Goal: Information Seeking & Learning: Learn about a topic

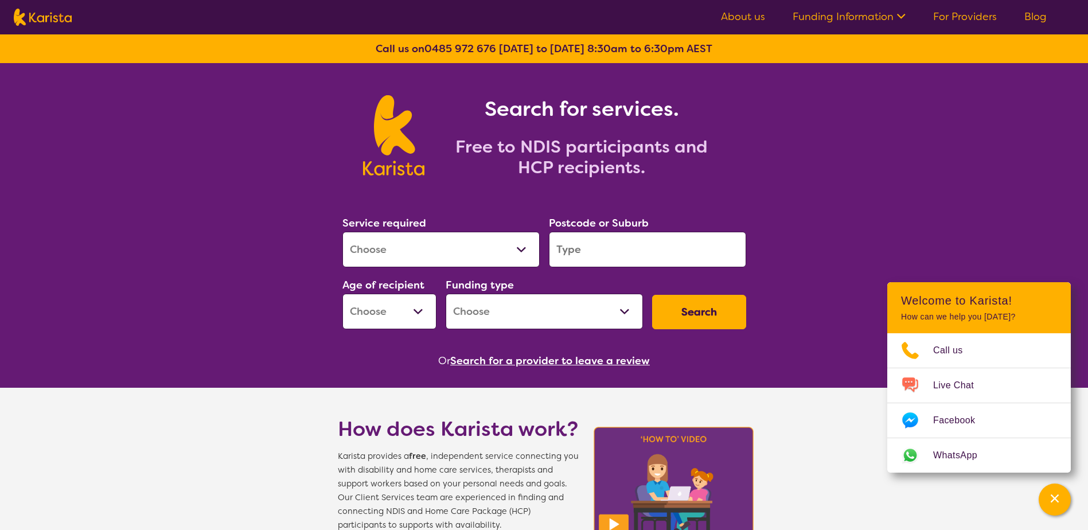
select select "NDIS Support Coordination"
click at [342, 232] on select "Allied Health Assistant Assessment ([MEDICAL_DATA] or [MEDICAL_DATA]) Behaviour…" at bounding box center [440, 250] width 197 height 36
click at [602, 245] on input "search" at bounding box center [647, 250] width 197 height 36
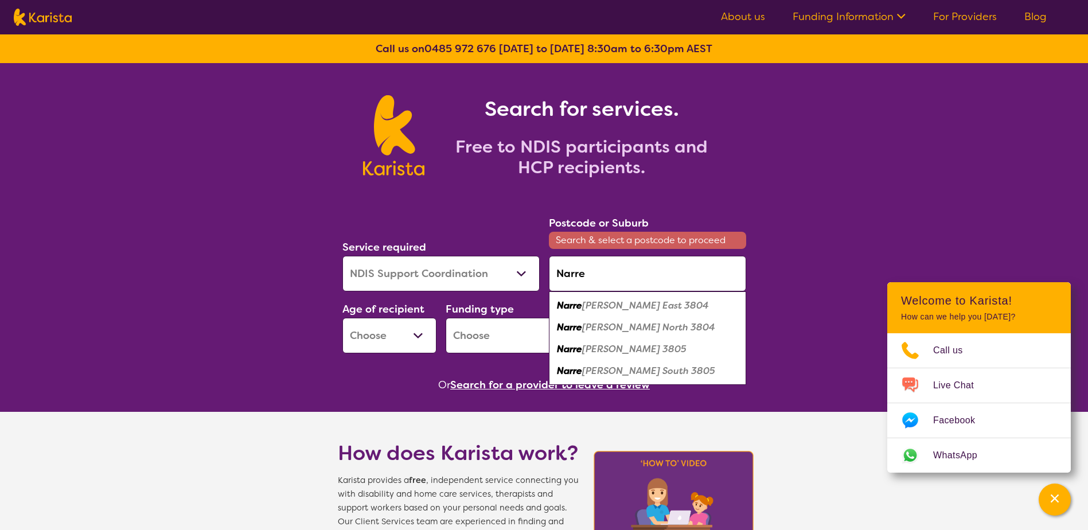
click at [570, 348] on em "Narre" at bounding box center [569, 349] width 25 height 12
type input "3805"
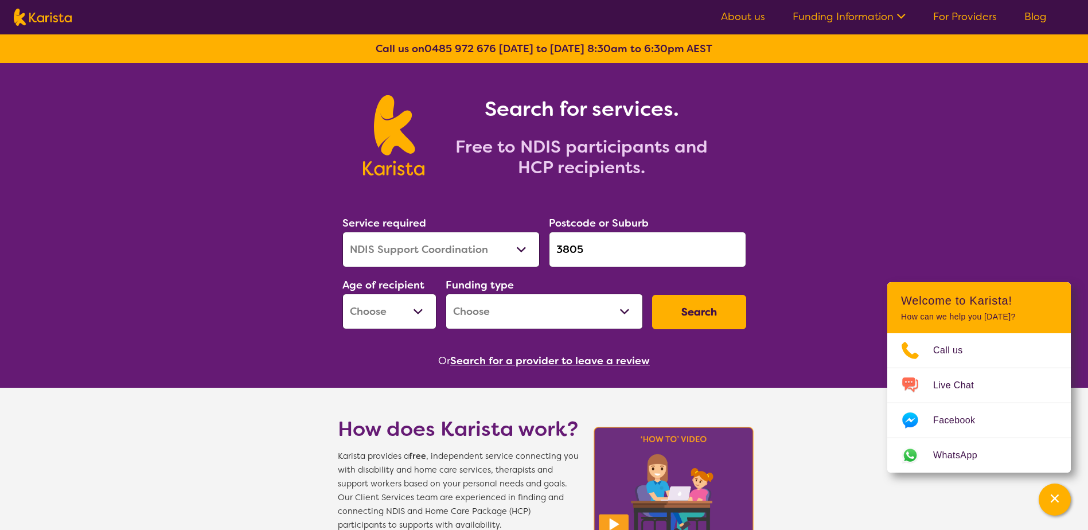
click at [417, 310] on select "Early Childhood - 0 to 9 Child - 10 to 11 Adolescent - 12 to 17 Adult - 18 to 6…" at bounding box center [389, 312] width 94 height 36
select select "AD"
click at [342, 294] on select "Early Childhood - 0 to 9 Child - 10 to 11 Adolescent - 12 to 17 Adult - 18 to 6…" at bounding box center [389, 312] width 94 height 36
click at [597, 309] on select "Home Care Package (HCP) National Disability Insurance Scheme (NDIS) I don't know" at bounding box center [544, 312] width 197 height 36
select select "NDIS"
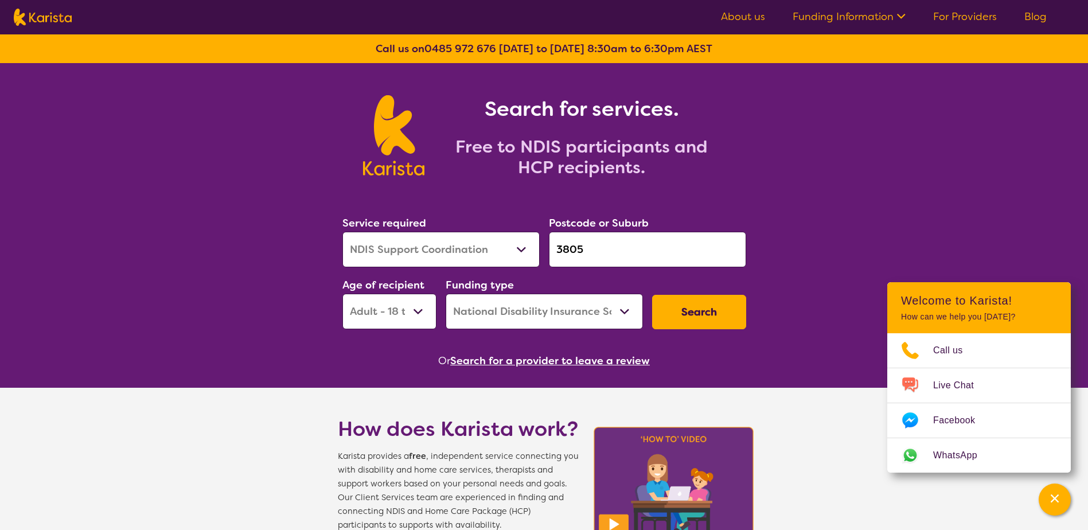
click at [446, 294] on select "Home Care Package (HCP) National Disability Insurance Scheme (NDIS) I don't know" at bounding box center [544, 312] width 197 height 36
click at [693, 315] on button "Search" at bounding box center [699, 312] width 94 height 34
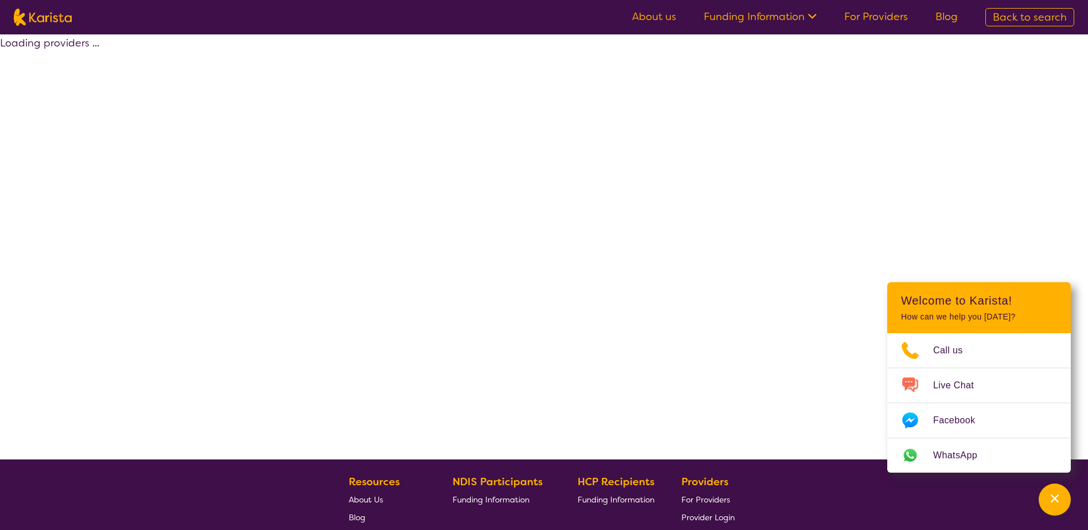
select select "by_score"
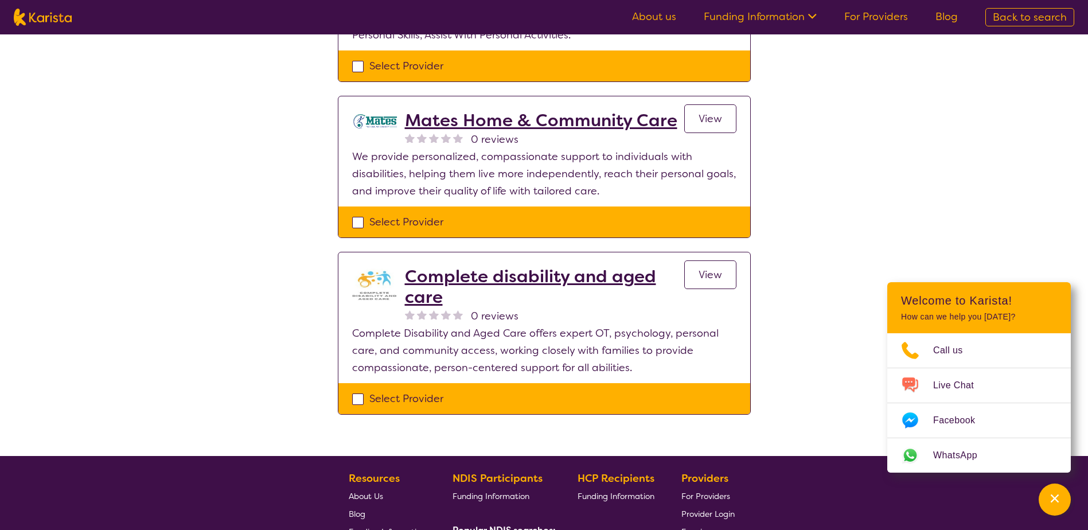
scroll to position [1367, 0]
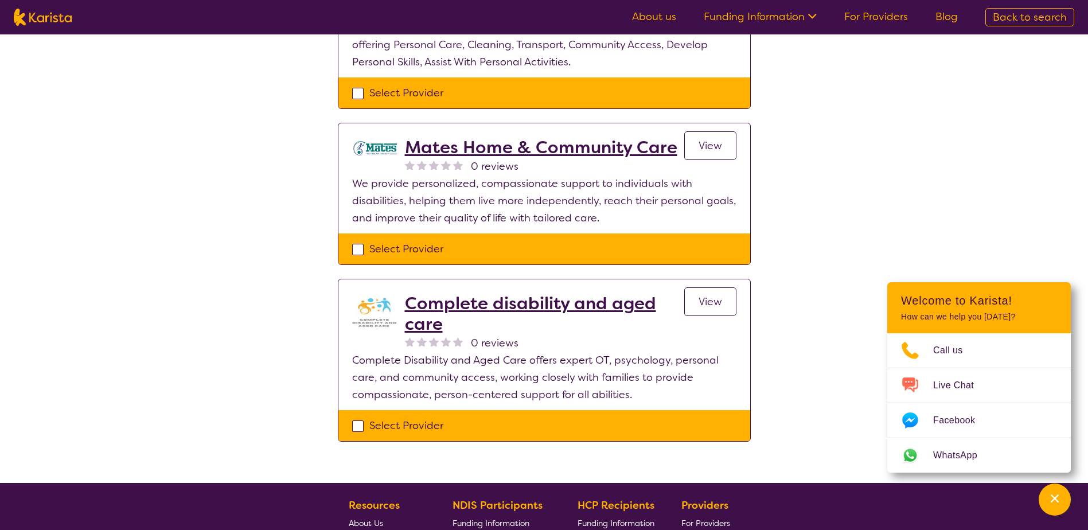
click at [726, 306] on link "View" at bounding box center [710, 301] width 52 height 29
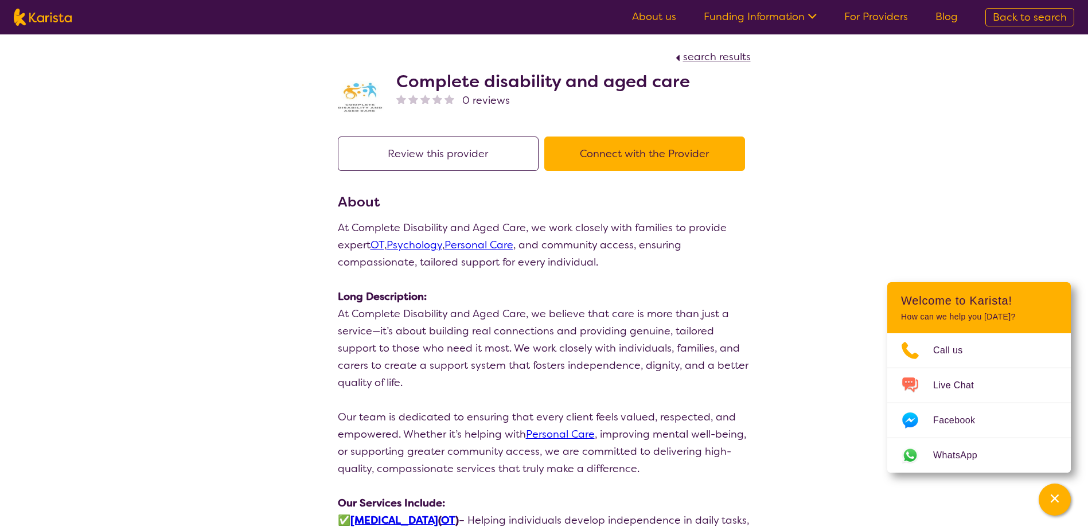
scroll to position [1367, 0]
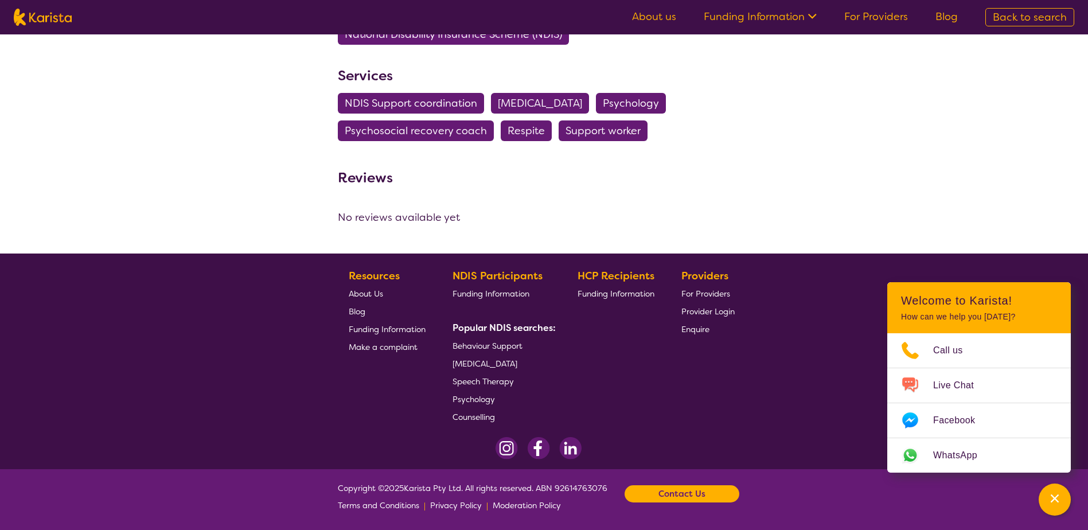
select select "by_score"
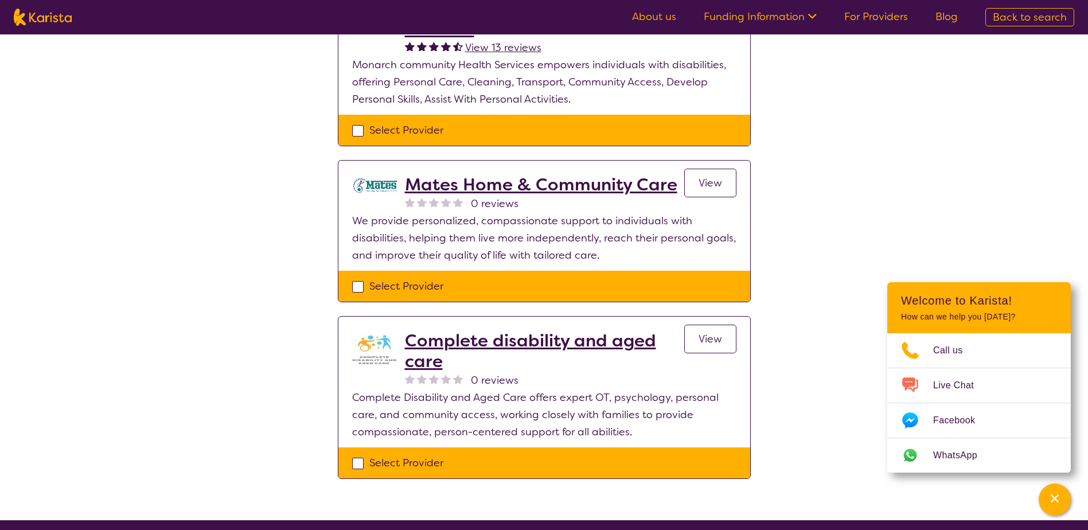
scroll to position [1309, 0]
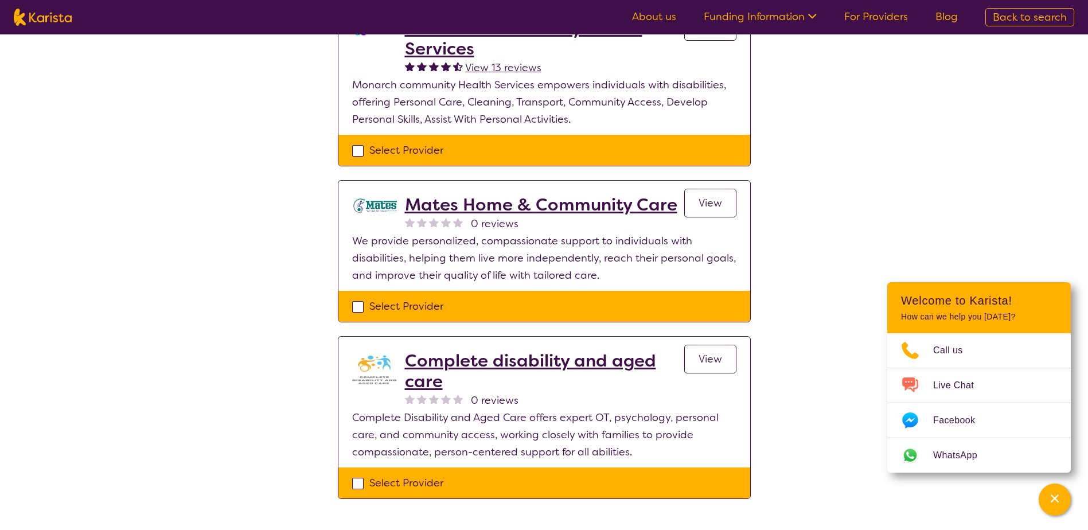
click at [699, 364] on span "View" at bounding box center [711, 359] width 24 height 14
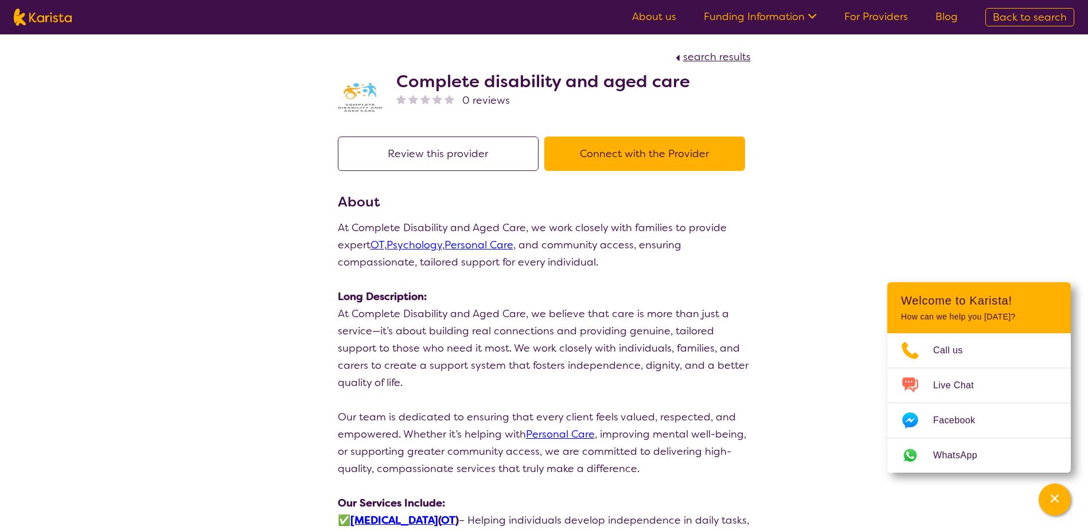
click at [658, 307] on p "At Complete Disability and Aged Care, we work closely with families to provide …" at bounding box center [544, 511] width 413 height 585
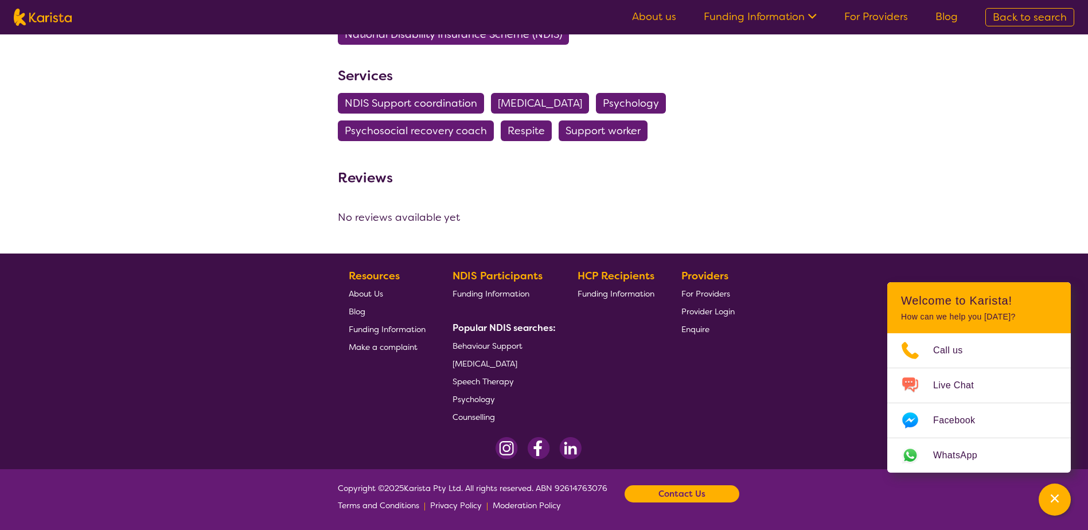
select select "by_score"
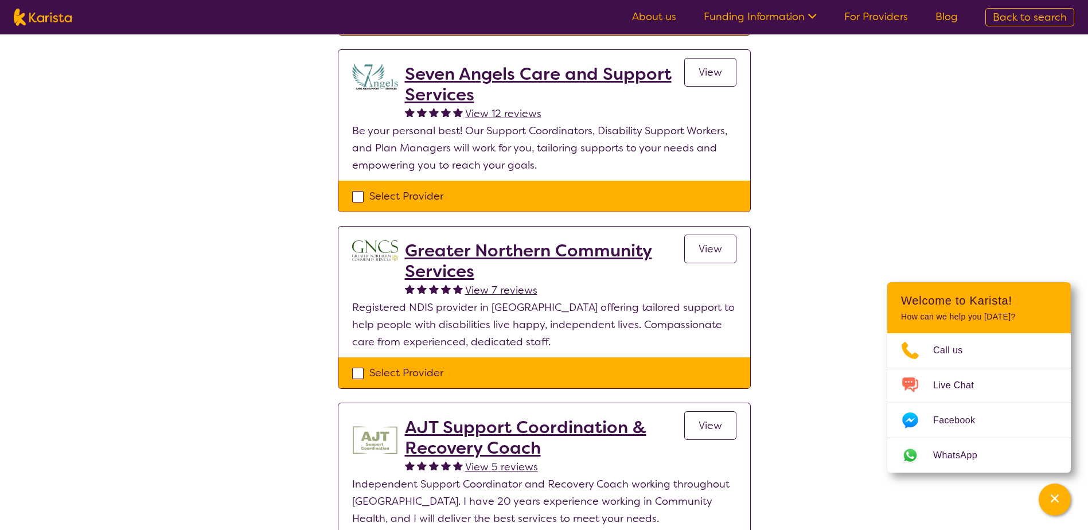
scroll to position [459, 0]
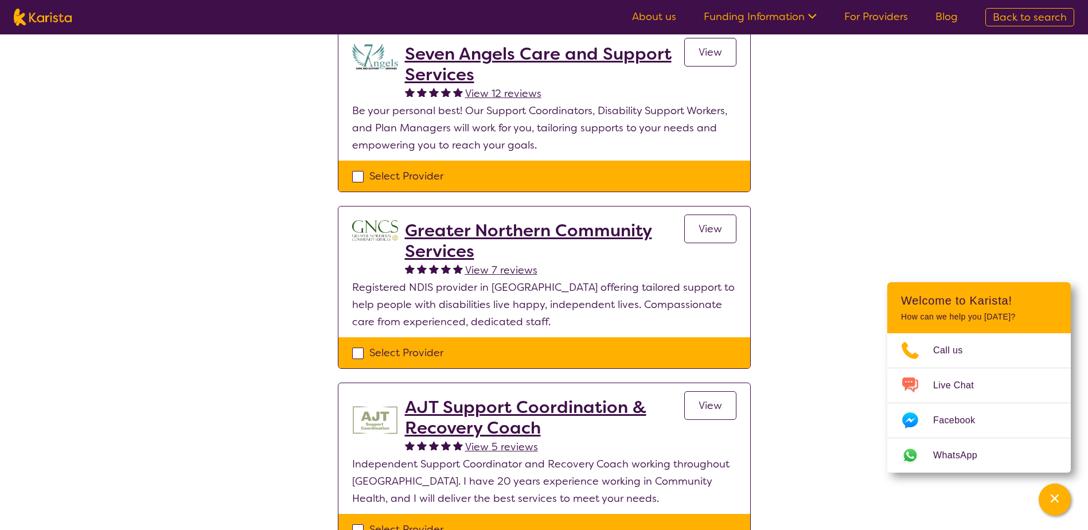
click at [705, 231] on span "View" at bounding box center [711, 229] width 24 height 14
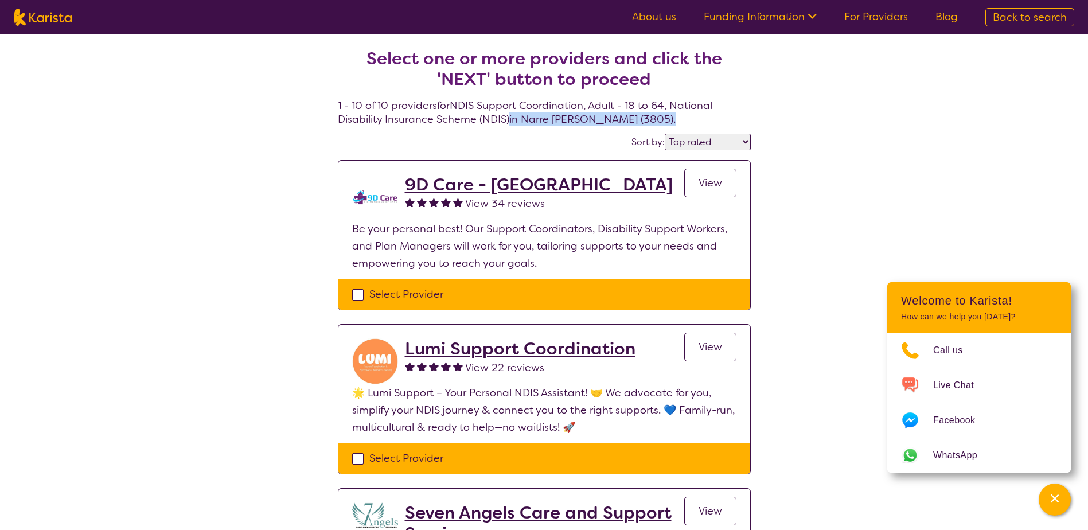
drag, startPoint x: 626, startPoint y: 120, endPoint x: 509, endPoint y: 120, distance: 117.0
click at [509, 120] on h4 "Select one or more providers and click the 'NEXT' button to proceed 1 - 10 of 1…" at bounding box center [544, 74] width 413 height 106
click at [735, 142] on select "Highly reviewed Top rated" at bounding box center [708, 142] width 86 height 17
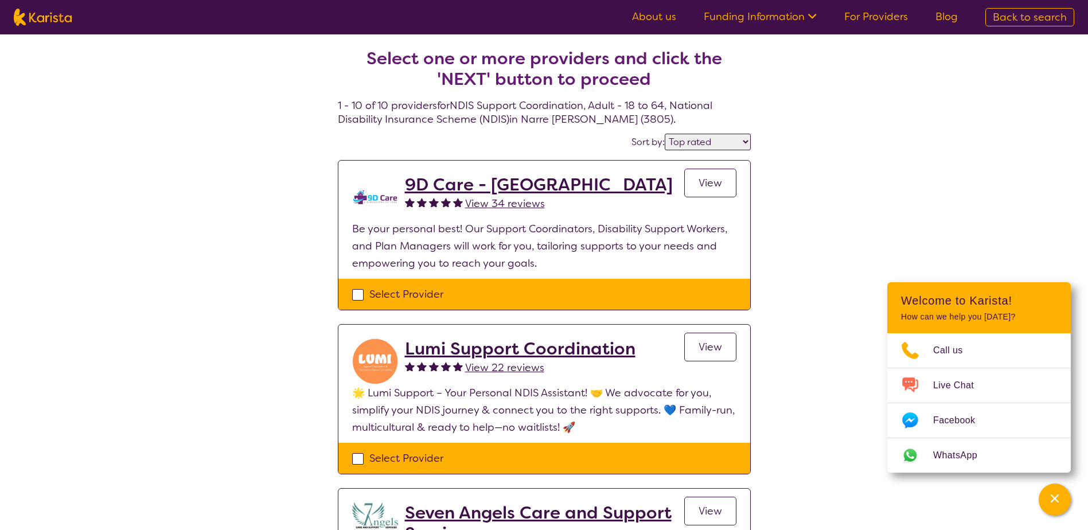
click at [735, 142] on select "Highly reviewed Top rated" at bounding box center [708, 142] width 86 height 17
select select "highly_reviewed"
click at [665, 134] on select "Highly reviewed Top rated" at bounding box center [708, 142] width 86 height 17
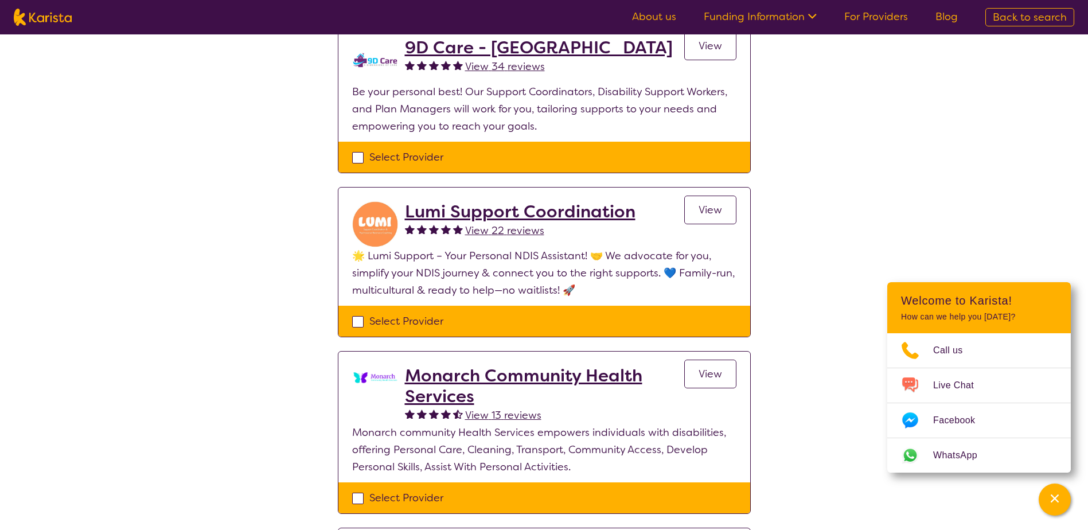
scroll to position [57, 0]
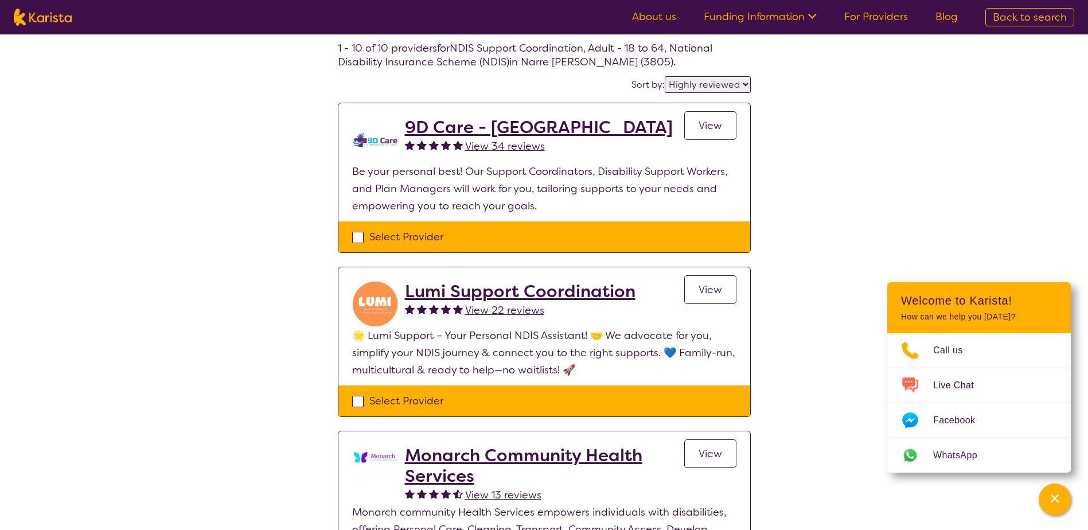
click at [716, 287] on span "View" at bounding box center [711, 290] width 24 height 14
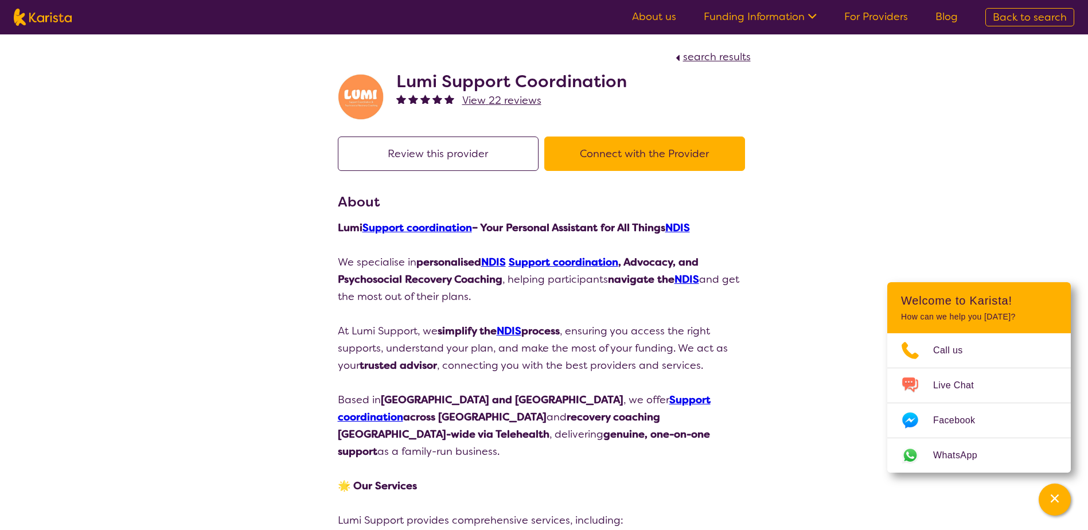
click at [638, 151] on button "Connect with the Provider" at bounding box center [644, 154] width 201 height 34
drag, startPoint x: 399, startPoint y: 80, endPoint x: 627, endPoint y: 84, distance: 227.7
click at [627, 84] on div "Lumi Support Coordination View 22 reviews" at bounding box center [544, 93] width 413 height 57
copy h2 "Lumi Support Coordination"
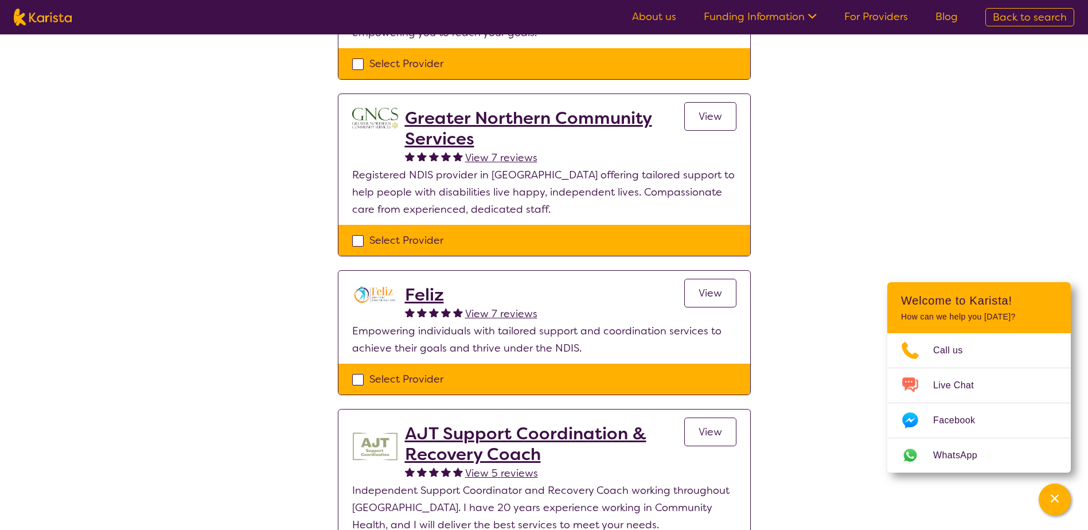
scroll to position [860, 0]
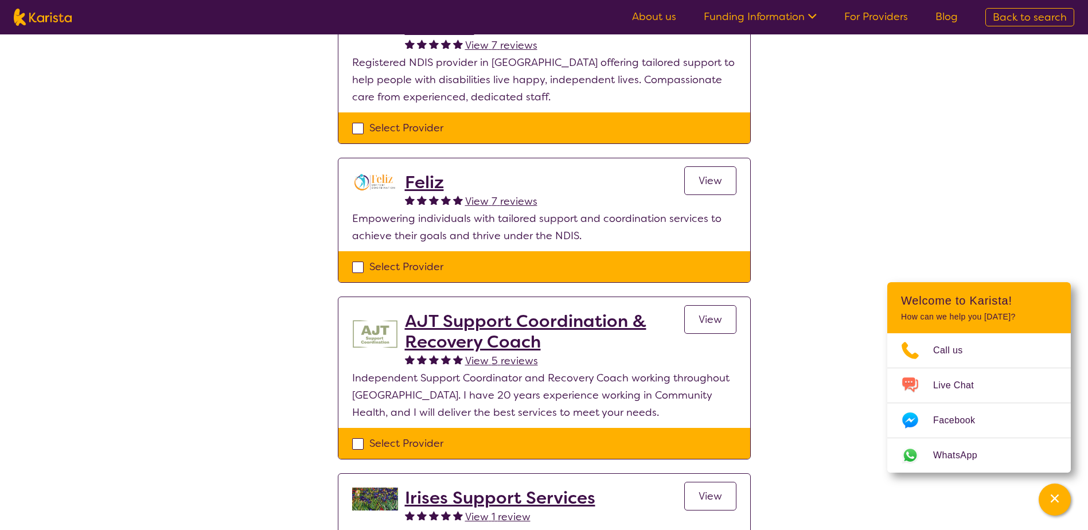
click at [714, 323] on span "View" at bounding box center [711, 320] width 24 height 14
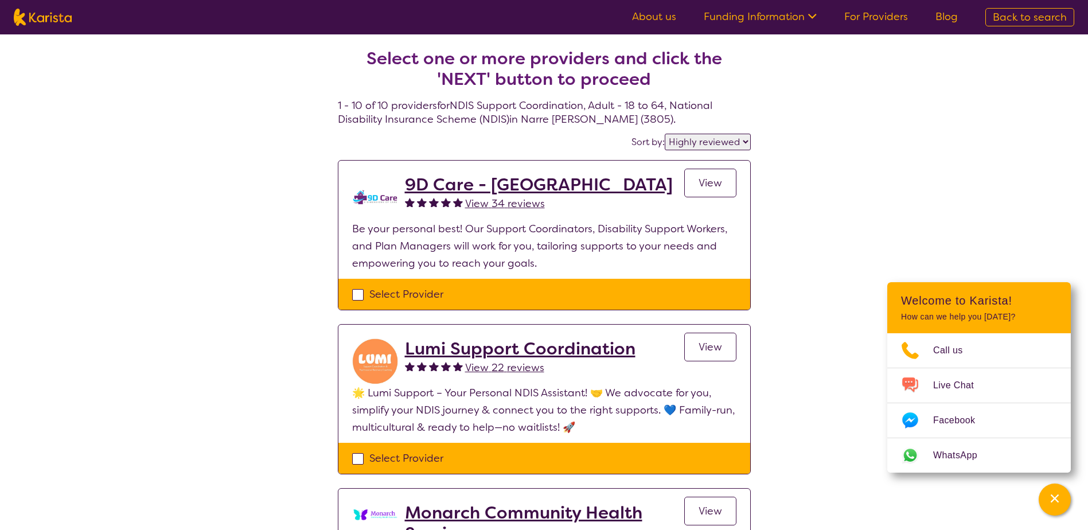
click at [443, 184] on h2 "9D Care - [GEOGRAPHIC_DATA]" at bounding box center [539, 184] width 268 height 21
